Goal: Check status

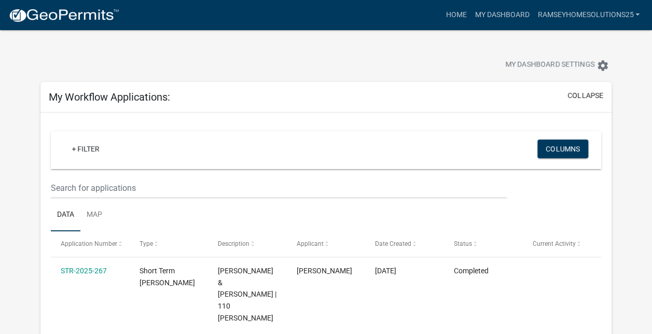
click at [38, 264] on div "My Workflow Applications: collapse + Filter Columns Data Map Application Number…" at bounding box center [326, 294] width 587 height 424
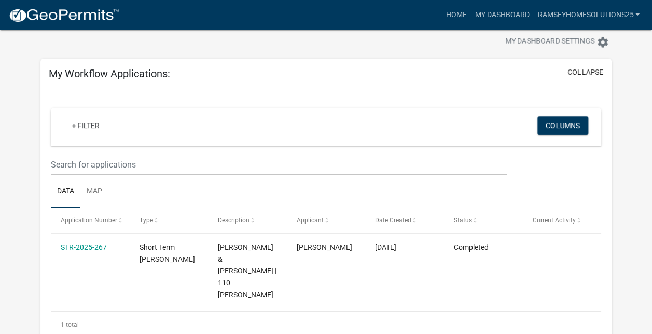
scroll to position [21, 0]
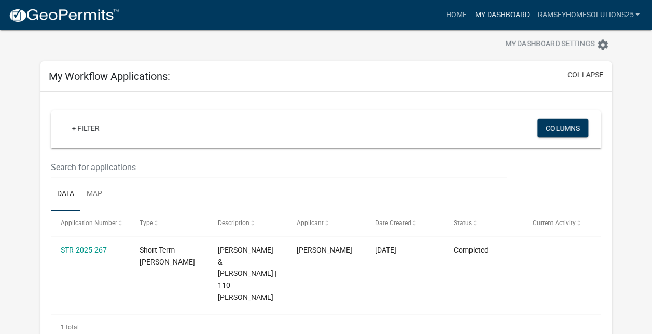
click at [523, 13] on link "My Dashboard" at bounding box center [502, 15] width 63 height 20
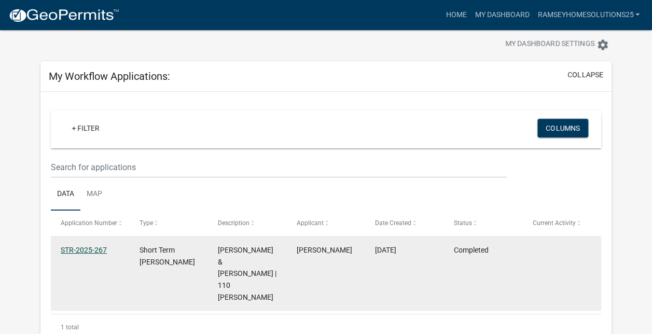
click at [88, 252] on link "STR-2025-267" at bounding box center [84, 250] width 46 height 8
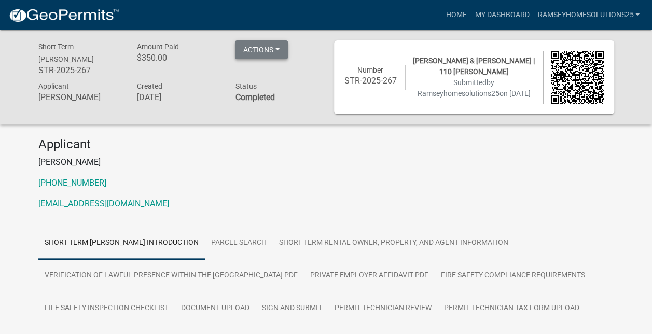
click at [275, 54] on button "Actions" at bounding box center [261, 49] width 53 height 19
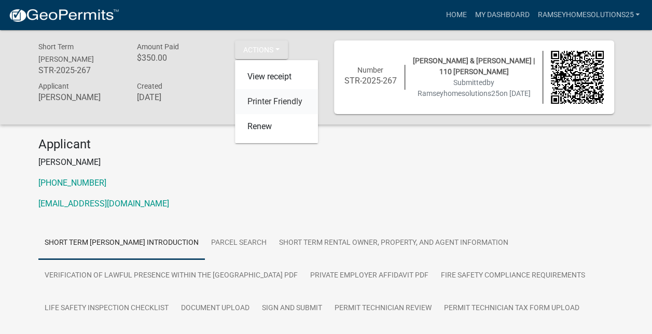
click at [264, 103] on link "Printer Friendly" at bounding box center [276, 101] width 83 height 25
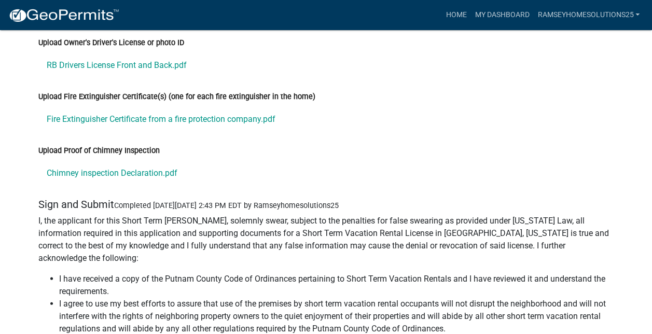
scroll to position [4897, 0]
